Goal: Information Seeking & Learning: Learn about a topic

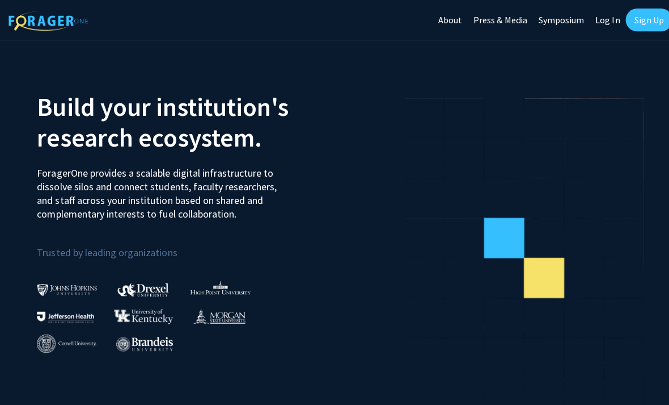
click at [612, 29] on link "Log In" at bounding box center [605, 20] width 36 height 40
select select
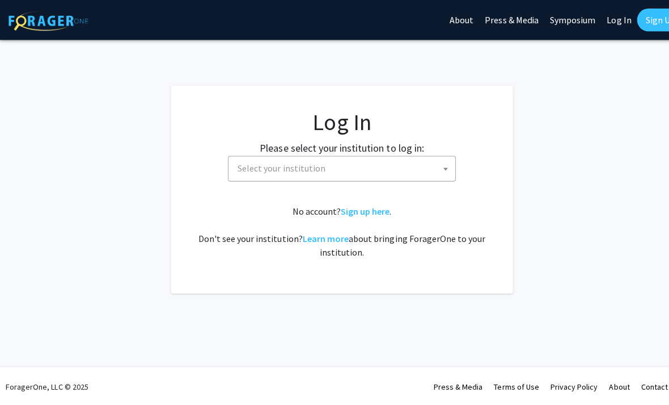
click at [314, 159] on span "Select your institution" at bounding box center [342, 166] width 221 height 23
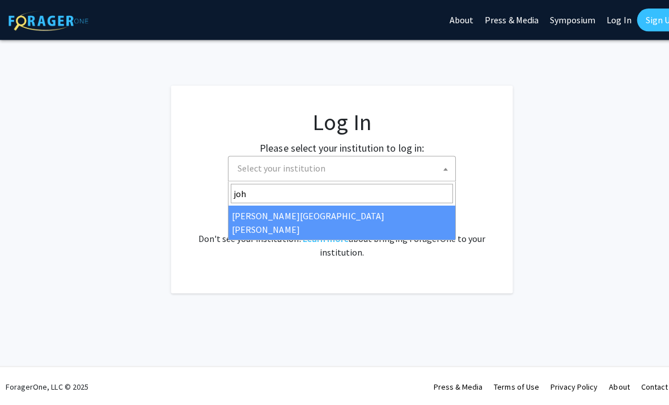
type input "joh"
select select "1"
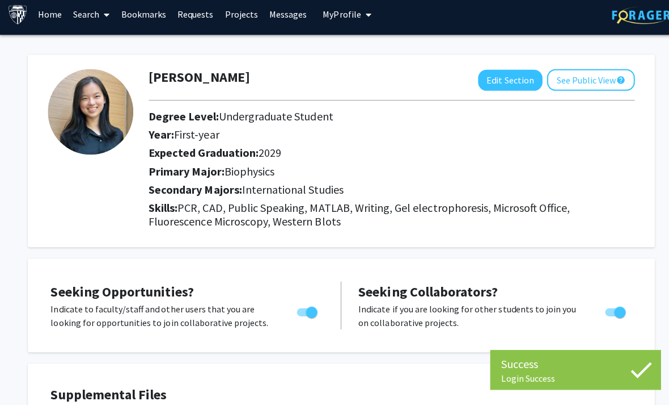
scroll to position [9, 1]
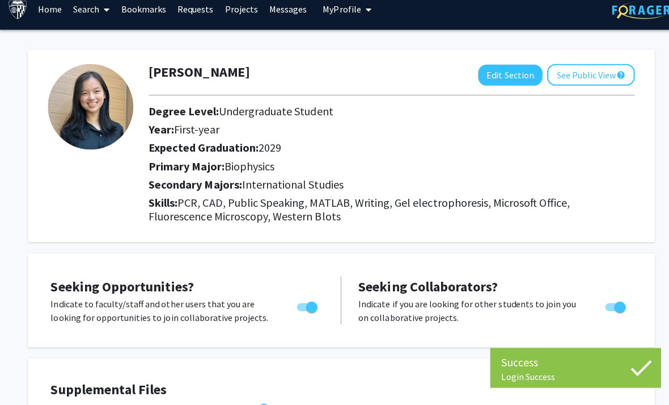
drag, startPoint x: 319, startPoint y: 206, endPoint x: 155, endPoint y: 124, distance: 184.0
click at [155, 125] on div "[PERSON_NAME] Edit Section See Public View help Degree Level: Undergraduate Stu…" at bounding box center [390, 147] width 501 height 163
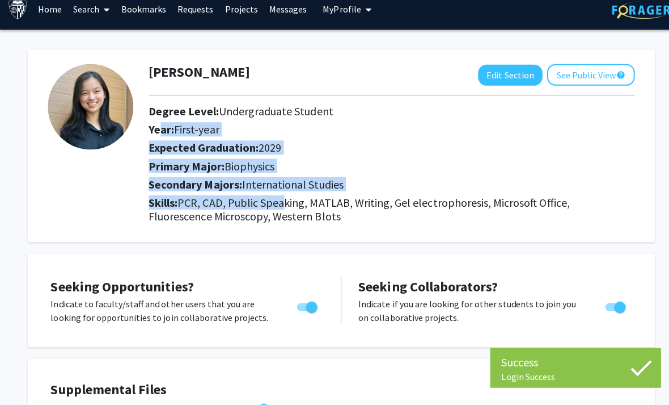
drag, startPoint x: 155, startPoint y: 124, endPoint x: 284, endPoint y: 197, distance: 148.1
click at [284, 197] on div "[PERSON_NAME] Edit Section See Public View help Degree Level: Undergraduate Stu…" at bounding box center [390, 147] width 501 height 163
click at [284, 197] on span "PCR, CAD, Public Speaking, MATLAB, Writing, Gel electrophoresis, Microsoft Offi…" at bounding box center [357, 210] width 419 height 28
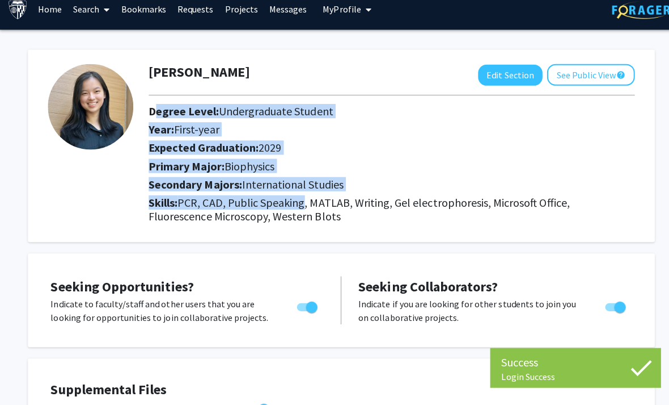
drag, startPoint x: 284, startPoint y: 197, endPoint x: 155, endPoint y: 115, distance: 152.0
click at [156, 115] on div "[PERSON_NAME] Edit Section See Public View help Degree Level: Undergraduate Stu…" at bounding box center [390, 147] width 501 height 163
click at [155, 115] on h2 "Degree Level: Undergraduate Student" at bounding box center [358, 113] width 420 height 14
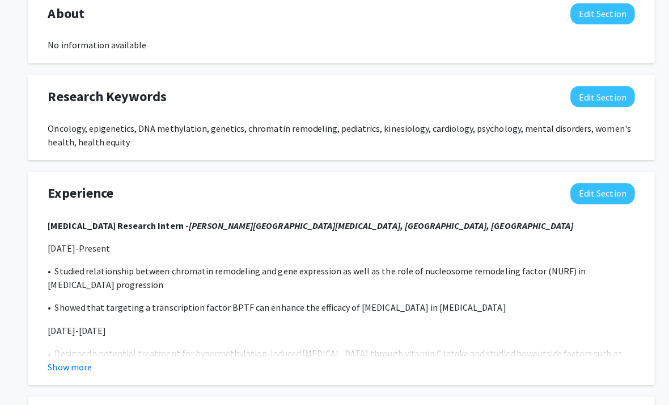
scroll to position [623, 1]
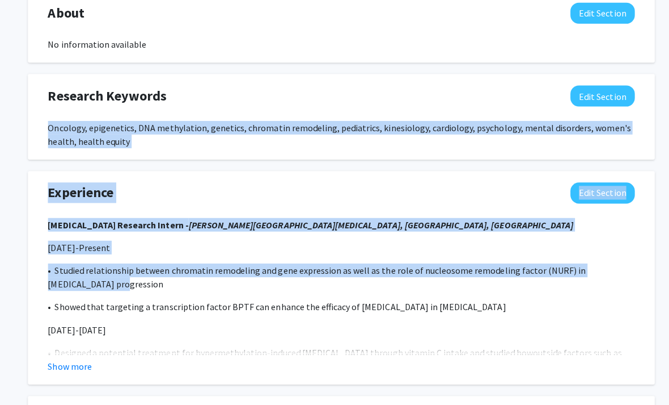
drag, startPoint x: 26, startPoint y: 120, endPoint x: 296, endPoint y: 300, distance: 324.0
click at [292, 297] on div "[PERSON_NAME] Edit Section See Public View help Degree Level: Undergraduate Stu…" at bounding box center [339, 42] width 681 height 1249
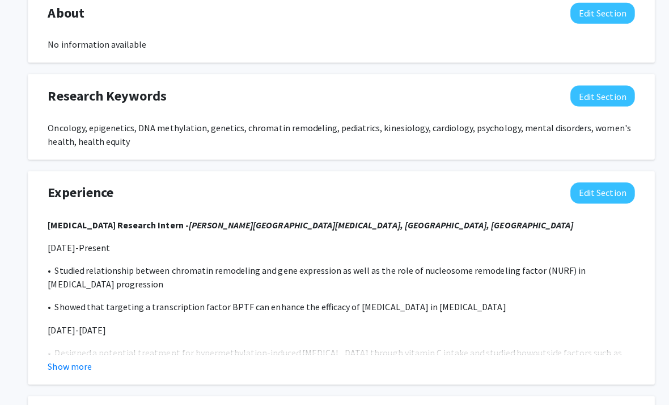
click at [298, 301] on p "• Showed that targeting a transcription factor BPTF can enhance the efficacy of…" at bounding box center [340, 305] width 584 height 14
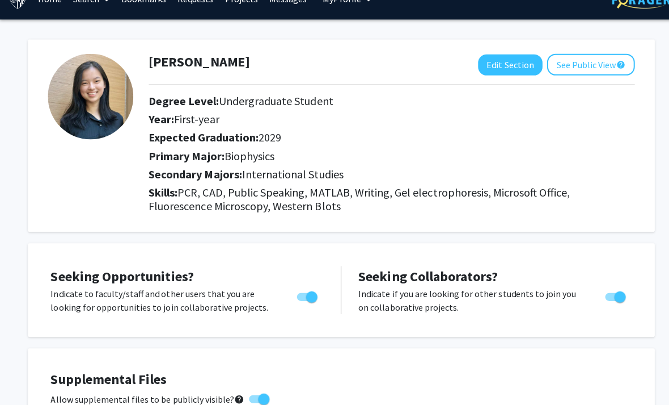
scroll to position [0, 1]
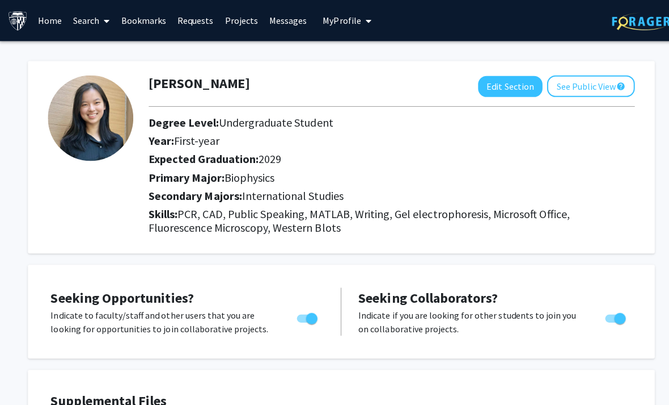
click at [169, 23] on link "Bookmarks" at bounding box center [143, 21] width 56 height 40
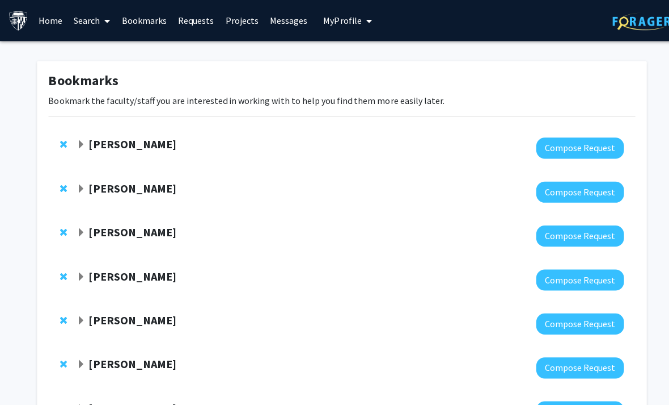
click at [88, 19] on link "Search" at bounding box center [92, 21] width 48 height 40
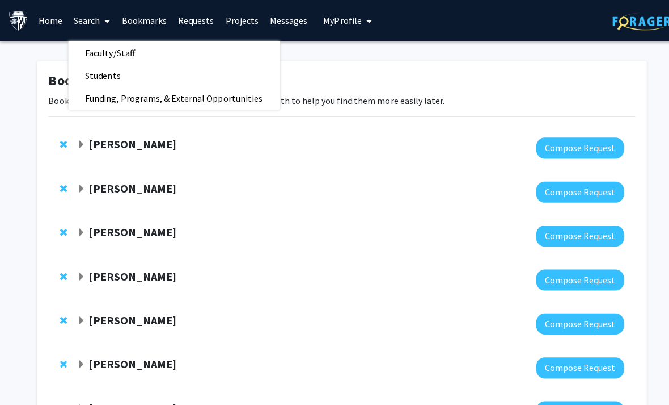
click at [91, 36] on link "Search" at bounding box center [92, 21] width 48 height 40
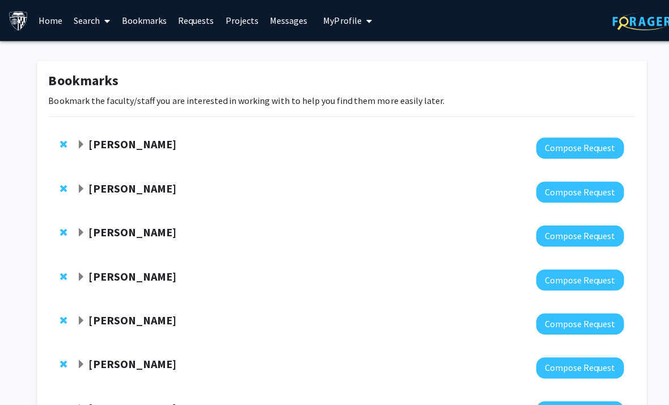
click at [90, 28] on link "Search" at bounding box center [92, 21] width 48 height 40
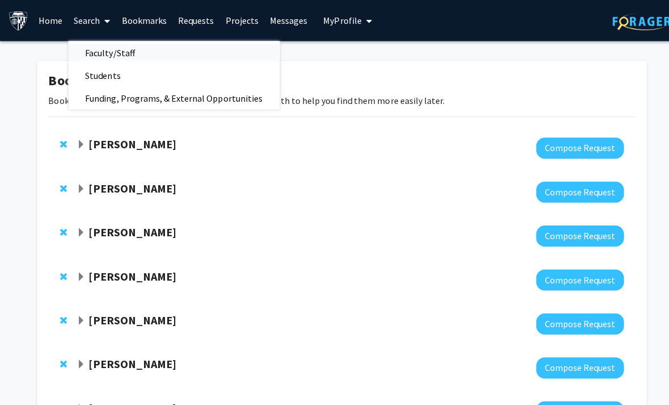
click at [91, 46] on span "Faculty/Staff" at bounding box center [109, 52] width 83 height 23
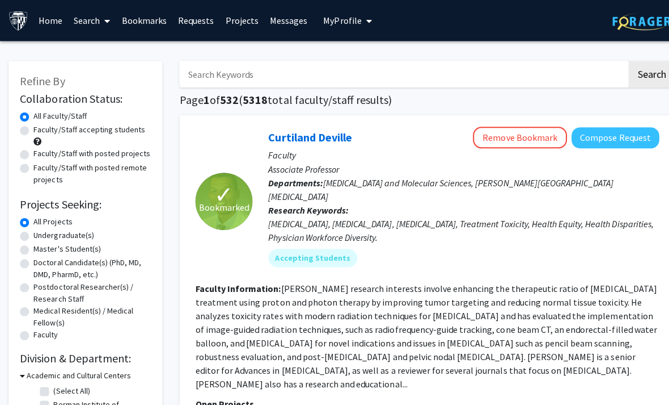
click at [33, 130] on label "Faculty/Staff accepting students" at bounding box center [88, 129] width 111 height 12
click at [33, 130] on input "Faculty/Staff accepting students" at bounding box center [36, 126] width 7 height 7
radio input "true"
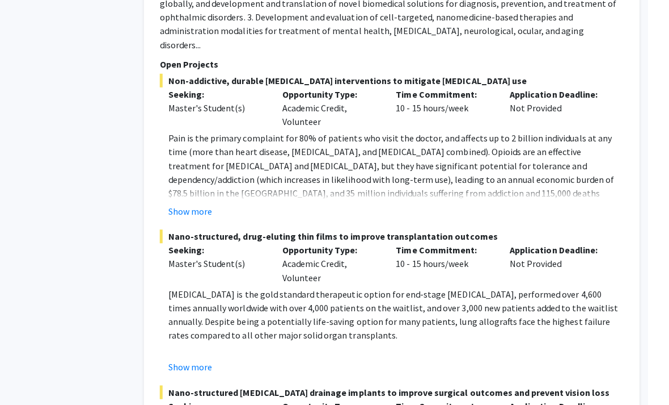
scroll to position [5620, 11]
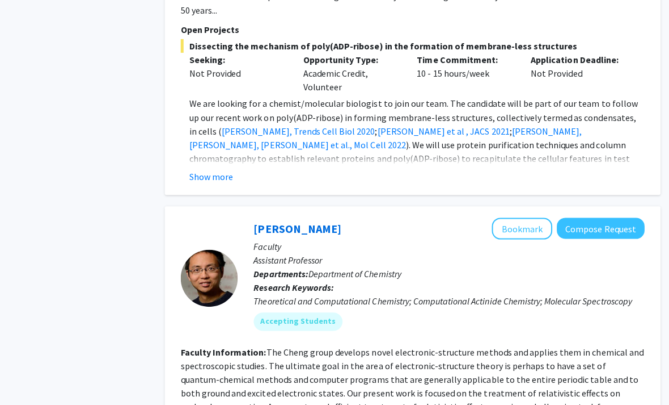
scroll to position [1839, 11]
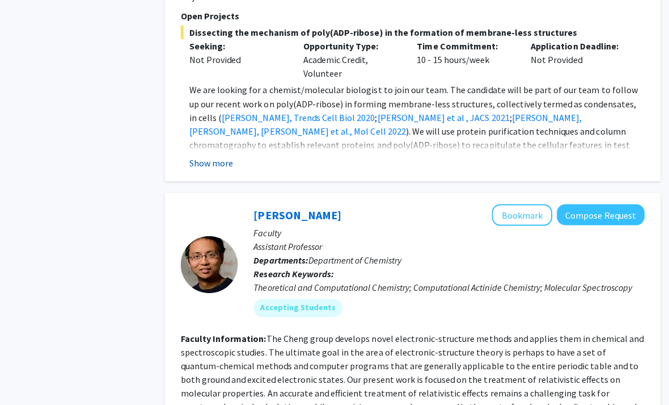
click at [214, 155] on button "Show more" at bounding box center [214, 162] width 44 height 14
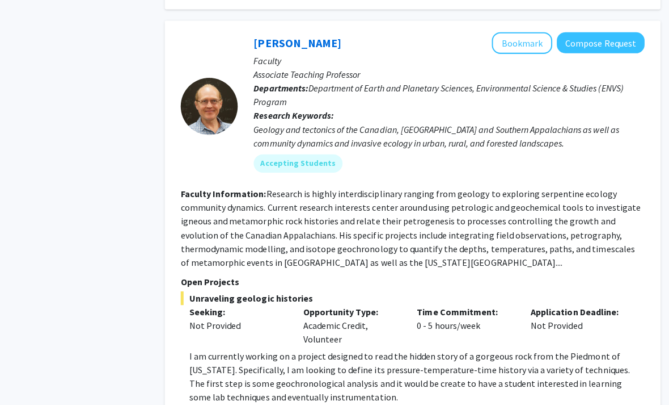
scroll to position [2486, 11]
drag, startPoint x: 182, startPoint y: 279, endPoint x: 433, endPoint y: 320, distance: 255.2
click at [433, 347] on fg-read-more "I am currently working on a project designed to read the hidden story of a gorg…" at bounding box center [414, 374] width 462 height 54
click at [433, 347] on p "I am currently working on a project designed to read the hidden story of a gorg…" at bounding box center [418, 374] width 453 height 54
drag, startPoint x: 433, startPoint y: 320, endPoint x: 192, endPoint y: 283, distance: 244.0
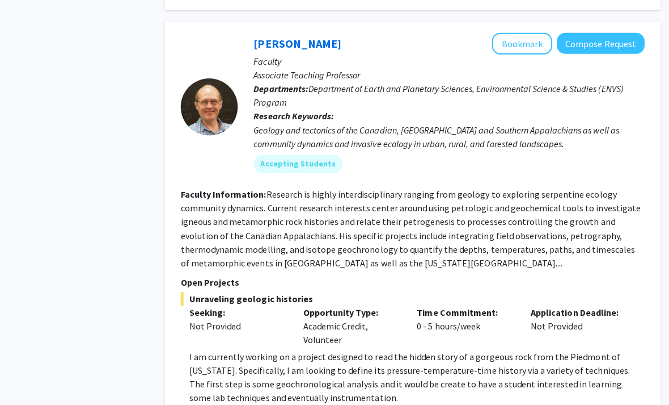
click at [192, 347] on p "I am currently working on a project designed to read the hidden story of a gorg…" at bounding box center [418, 374] width 453 height 54
drag, startPoint x: 192, startPoint y: 283, endPoint x: 387, endPoint y: 326, distance: 199.4
click at [387, 347] on p "I am currently working on a project designed to read the hidden story of a gorg…" at bounding box center [418, 374] width 453 height 54
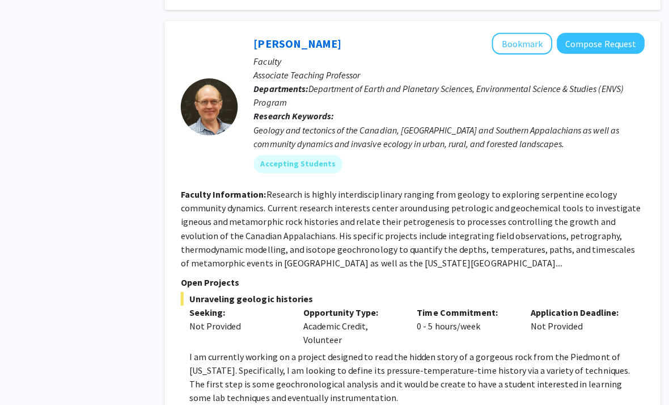
drag, startPoint x: 387, startPoint y: 326, endPoint x: 172, endPoint y: 138, distance: 285.5
click at [172, 138] on div "Jerry Burgess Bookmark Compose Request Faculty Associate Teaching Professor Dep…" at bounding box center [414, 217] width 494 height 392
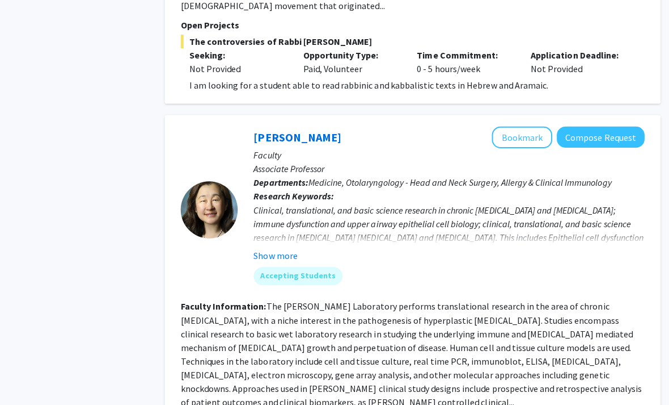
scroll to position [3197, 11]
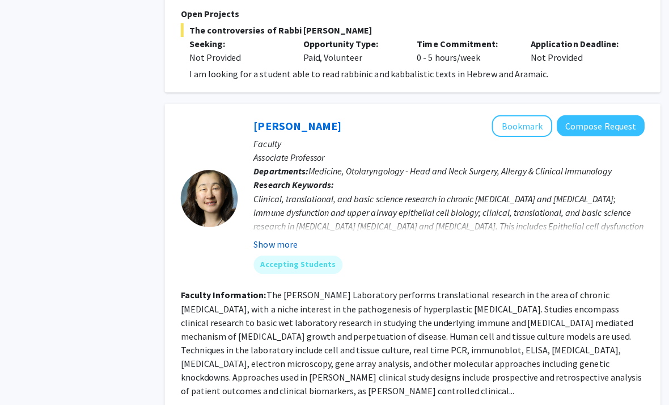
click at [276, 236] on button "Show more" at bounding box center [278, 243] width 44 height 14
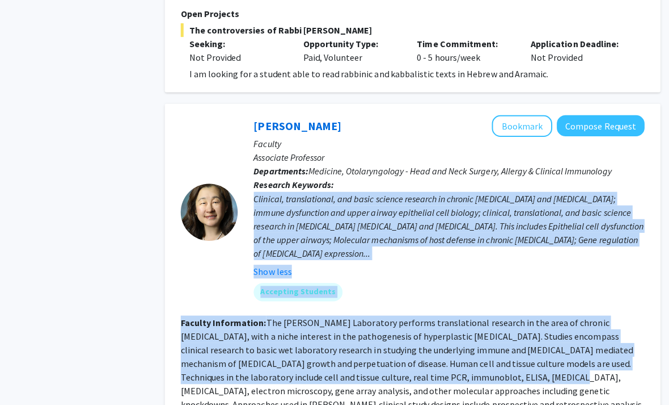
drag, startPoint x: 255, startPoint y: 106, endPoint x: 471, endPoint y: 280, distance: 278.4
click at [472, 280] on fg-search-faculty "Jean Kim Bookmark Compose Request Faculty Associate Professor Departments: Medi…" at bounding box center [414, 351] width 462 height 472
click at [471, 315] on fg-read-more "The Jean Kim Laboratory performs translational research in the area of chronic …" at bounding box center [412, 368] width 459 height 107
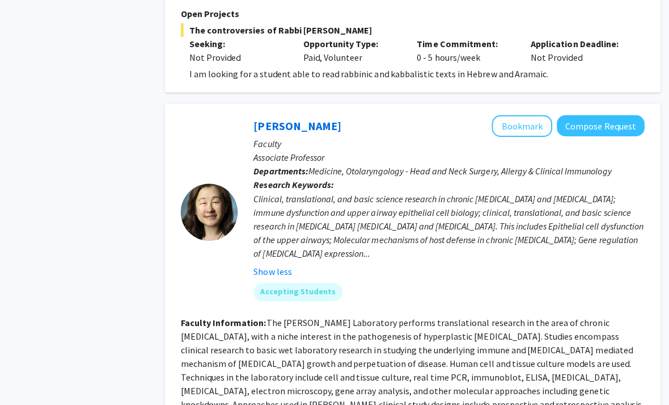
click at [471, 315] on fg-read-more "The Jean Kim Laboratory performs translational research in the area of chronic …" at bounding box center [412, 368] width 459 height 107
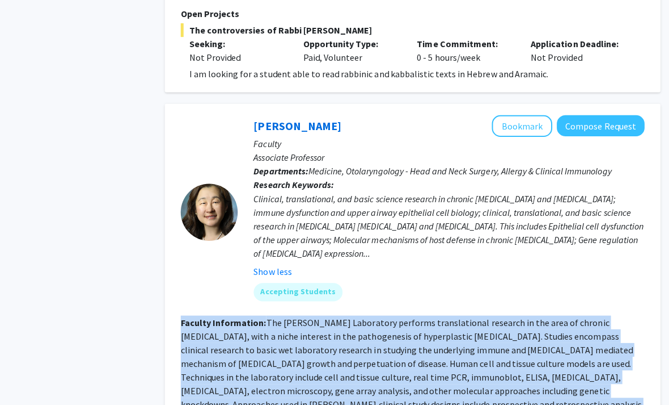
click at [471, 315] on fg-read-more "The Jean Kim Laboratory performs translational research in the area of chronic …" at bounding box center [412, 368] width 459 height 107
click at [217, 315] on fg-read-more "The Jean Kim Laboratory performs translational research in the area of chronic …" at bounding box center [412, 368] width 459 height 107
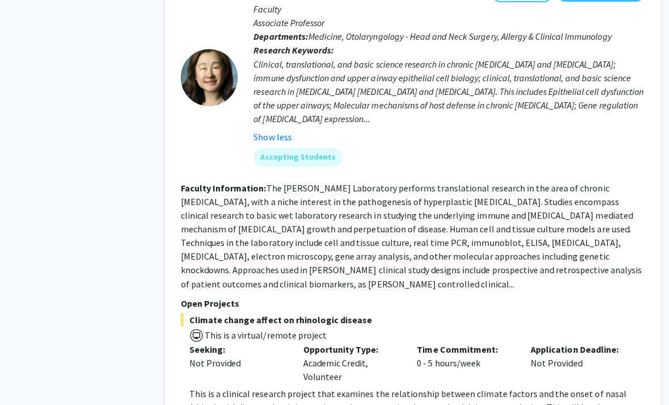
scroll to position [3343, 11]
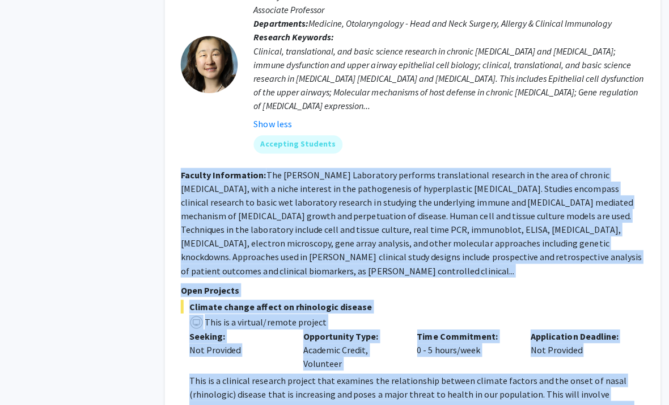
drag, startPoint x: 181, startPoint y: 280, endPoint x: 319, endPoint y: 315, distance: 142.8
click at [319, 371] on fg-read-more "This is a clinical research project that examines the relationship between clim…" at bounding box center [414, 405] width 462 height 68
click at [319, 371] on p "This is a clinical research project that examines the relationship between clim…" at bounding box center [418, 405] width 453 height 68
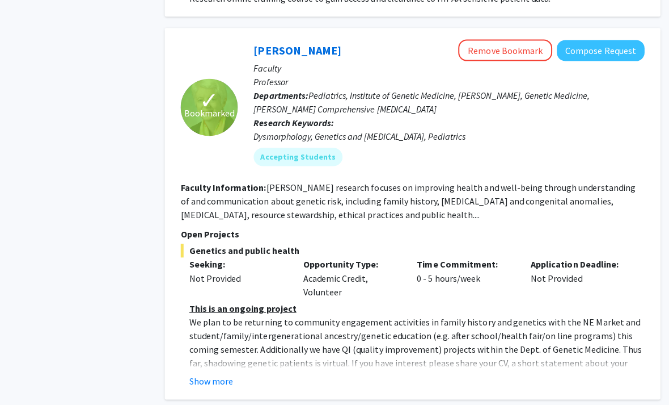
click at [216, 372] on button "Show more" at bounding box center [214, 379] width 44 height 14
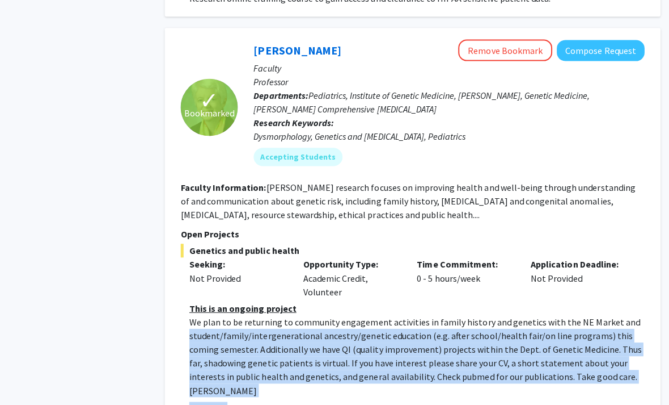
drag, startPoint x: 180, startPoint y: 230, endPoint x: 618, endPoint y: 289, distance: 442.5
click at [618, 300] on fg-read-more "This is an ongoing project We plan to be returning to community engagement acti…" at bounding box center [414, 356] width 462 height 113
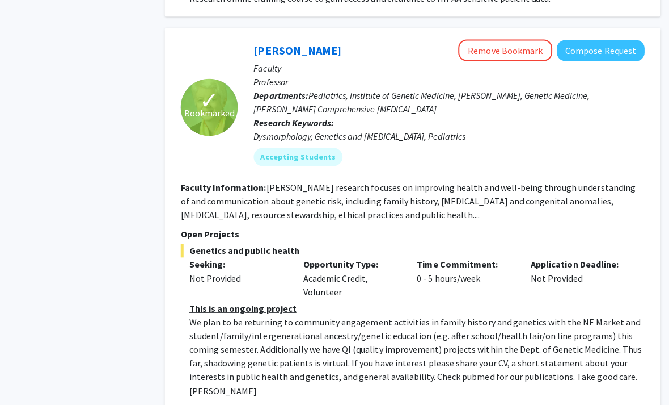
click at [618, 399] on div "Show less" at bounding box center [418, 406] width 453 height 14
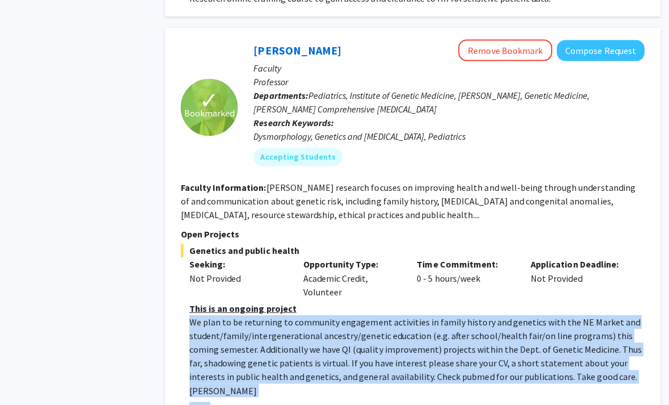
drag, startPoint x: 618, startPoint y: 289, endPoint x: 184, endPoint y: 226, distance: 438.6
click at [184, 300] on fg-read-more "This is an ongoing project We plan to be returning to community engagement acti…" at bounding box center [414, 356] width 462 height 113
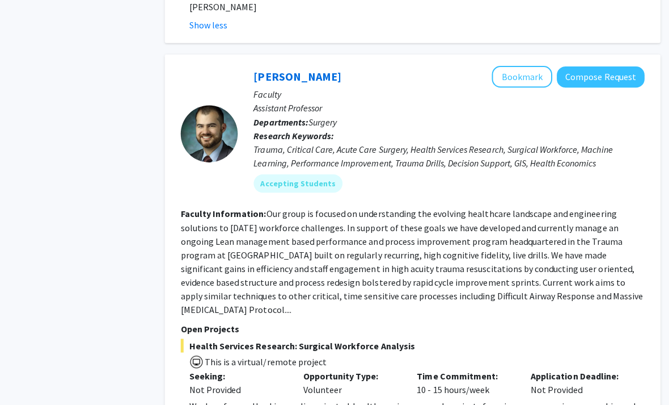
scroll to position [4159, 11]
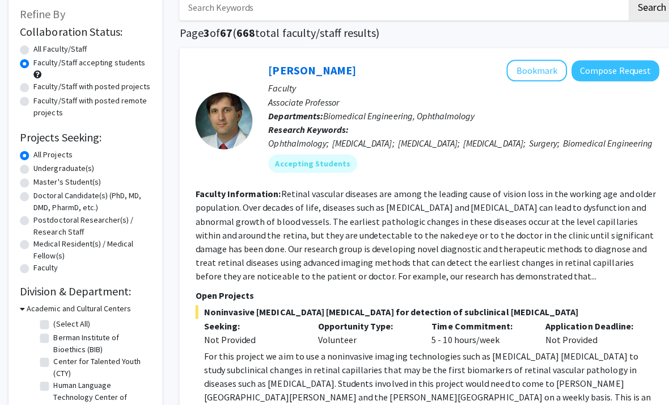
scroll to position [101, 0]
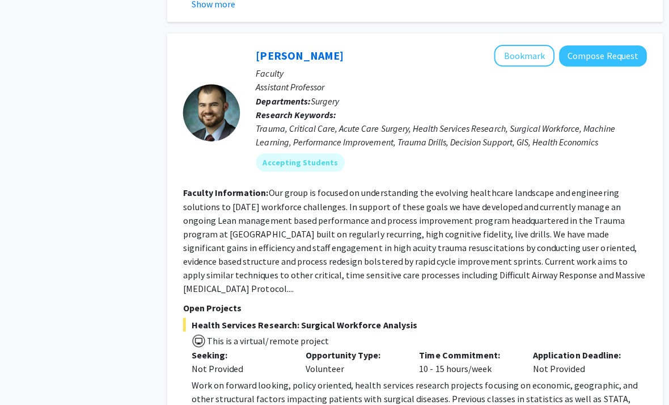
scroll to position [4073, 11]
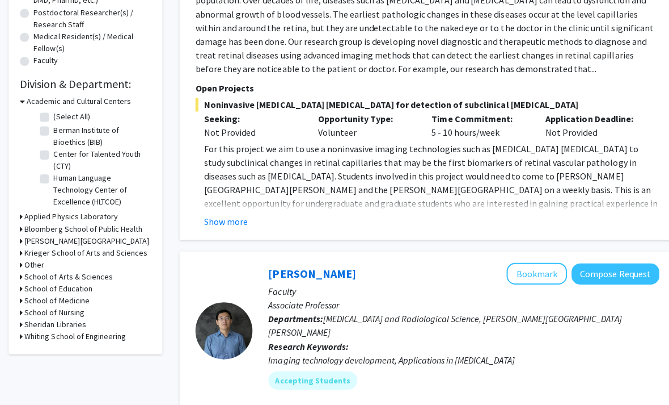
scroll to position [272, 0]
click at [214, 221] on p "For this project we aim to use a noninvasive imaging technologies such as optic…" at bounding box center [429, 182] width 453 height 82
click at [214, 222] on fg-read-more "For this project we aim to use a noninvasive imaging technologies such as optic…" at bounding box center [426, 184] width 462 height 86
click at [212, 228] on button "Show more" at bounding box center [225, 221] width 44 height 14
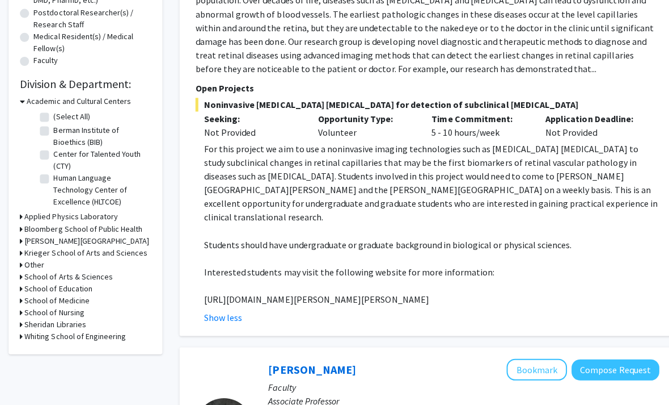
drag, startPoint x: 202, startPoint y: 154, endPoint x: 512, endPoint y: 290, distance: 338.9
click at [512, 290] on fg-read-more "For this project we aim to use a noninvasive imaging technologies such as optic…" at bounding box center [426, 232] width 462 height 182
click at [512, 291] on p "https://www.hopkinsmedicine.org/wilmer/research/retina/kashani.html" at bounding box center [429, 298] width 453 height 14
drag, startPoint x: 512, startPoint y: 290, endPoint x: 204, endPoint y: 157, distance: 336.2
click at [204, 157] on div "For this project we aim to use a noninvasive imaging technologies such as optic…" at bounding box center [429, 222] width 453 height 163
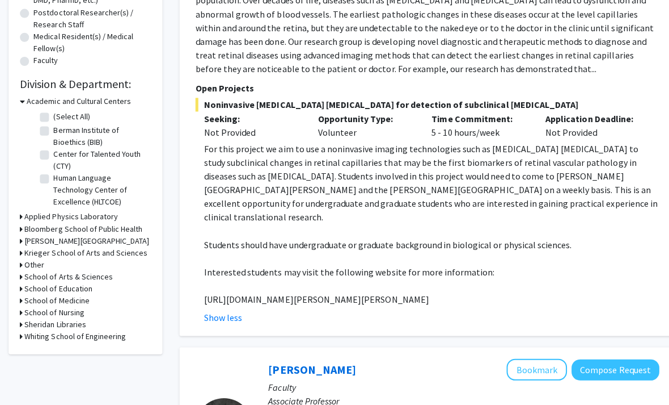
click at [204, 157] on p "For this project we aim to use a noninvasive imaging technologies such as optic…" at bounding box center [429, 182] width 453 height 82
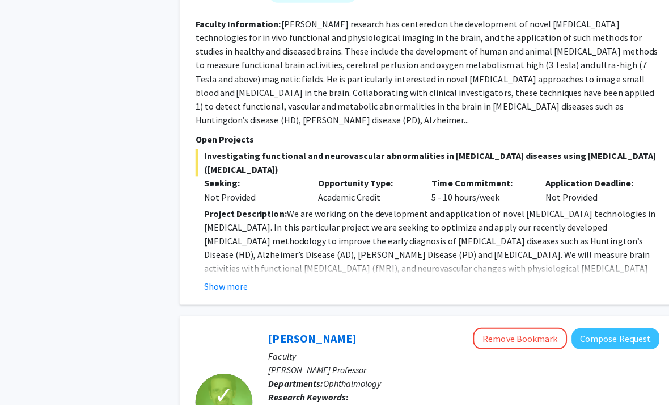
scroll to position [753, 0]
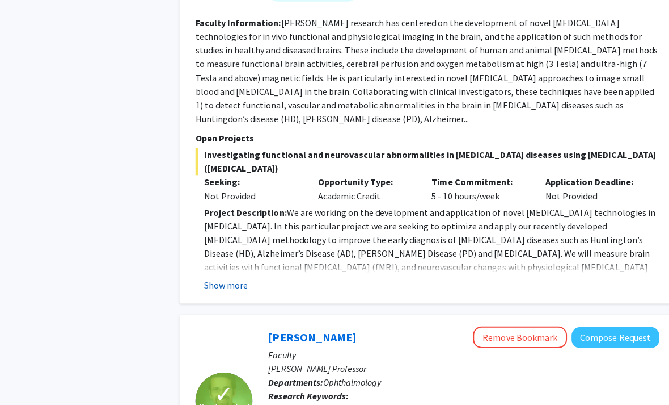
click at [210, 277] on button "Show more" at bounding box center [225, 284] width 44 height 14
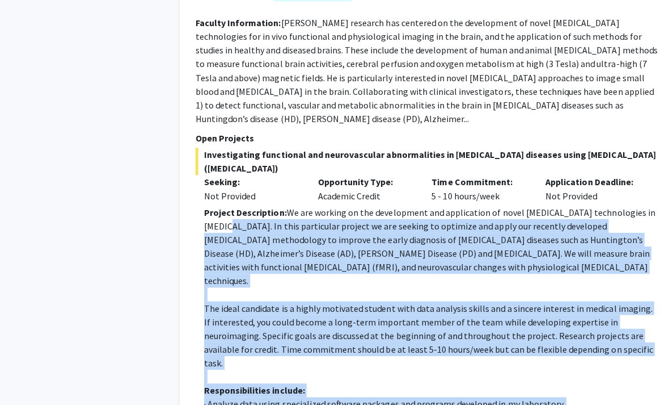
drag, startPoint x: 194, startPoint y: 193, endPoint x: 504, endPoint y: 392, distance: 368.4
click at [504, 392] on div "Jun Hua Bookmark Compose Request Faculty Associate Professor Departments: Radio…" at bounding box center [426, 253] width 494 height 778
drag, startPoint x: 504, startPoint y: 392, endPoint x: 198, endPoint y: 189, distance: 367.3
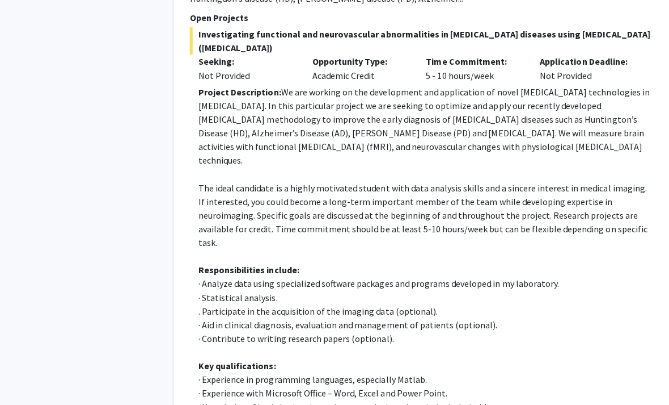
scroll to position [874, 3]
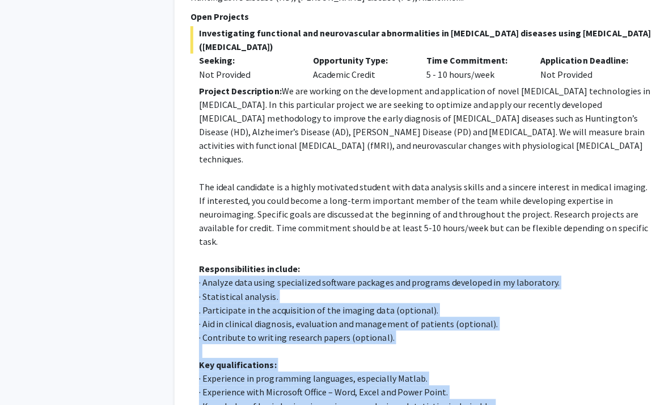
drag, startPoint x: 191, startPoint y: 228, endPoint x: 482, endPoint y: 370, distance: 324.0
click at [482, 370] on fg-read-more "Project Description: We are working on the development and application of novel…" at bounding box center [422, 296] width 462 height 427
drag, startPoint x: 482, startPoint y: 370, endPoint x: 202, endPoint y: 226, distance: 314.4
click at [202, 226] on div "Project Description: We are working on the development and application of novel…" at bounding box center [426, 287] width 453 height 408
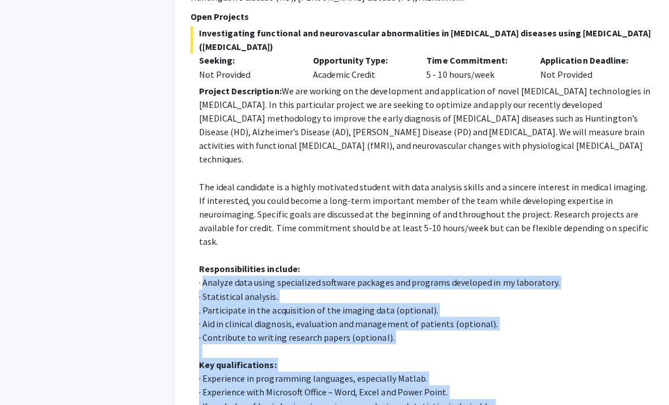
click at [202, 274] on p "· Analyze data using specialized software packages and programs developed in my…" at bounding box center [426, 281] width 453 height 14
drag, startPoint x: 202, startPoint y: 226, endPoint x: 472, endPoint y: 352, distance: 298.0
click at [472, 352] on div "Project Description: We are working on the development and application of novel…" at bounding box center [426, 287] width 453 height 408
click at [472, 397] on p "· Knowledge of basic brain science, image analysis and statistics is desirable." at bounding box center [426, 404] width 453 height 14
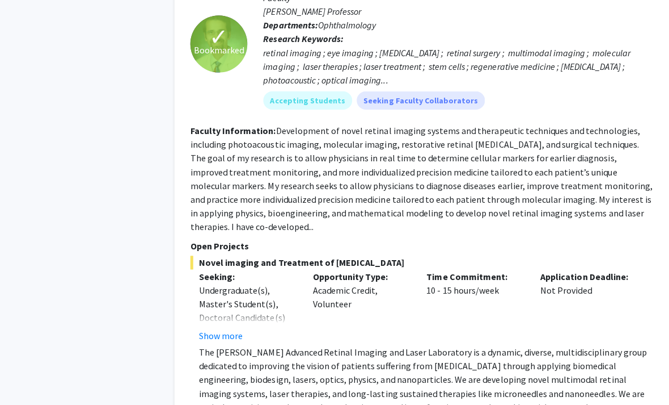
scroll to position [1456, 3]
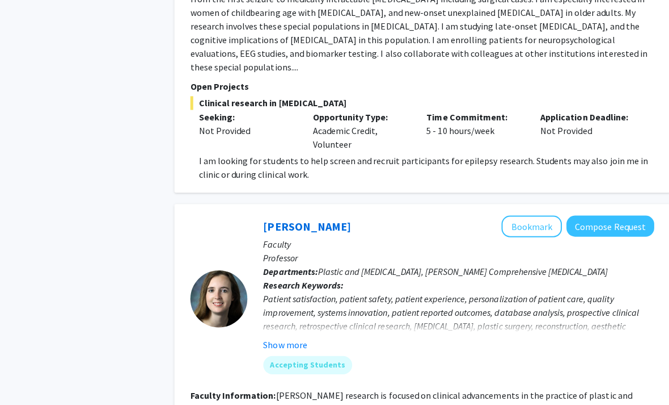
scroll to position [2613, 3]
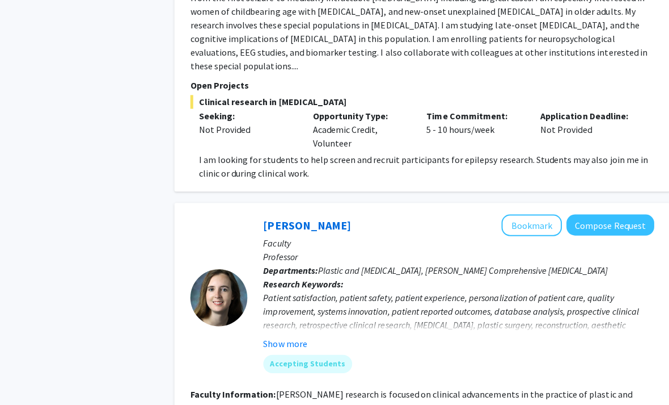
click at [273, 348] on fg-user-badges "Accepting Students" at bounding box center [458, 359] width 389 height 23
click at [275, 335] on button "Show more" at bounding box center [286, 342] width 44 height 14
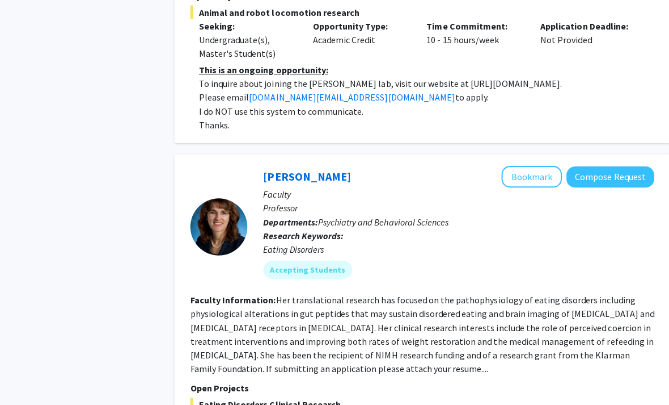
scroll to position [3502, 3]
